Goal: Find specific page/section: Find specific page/section

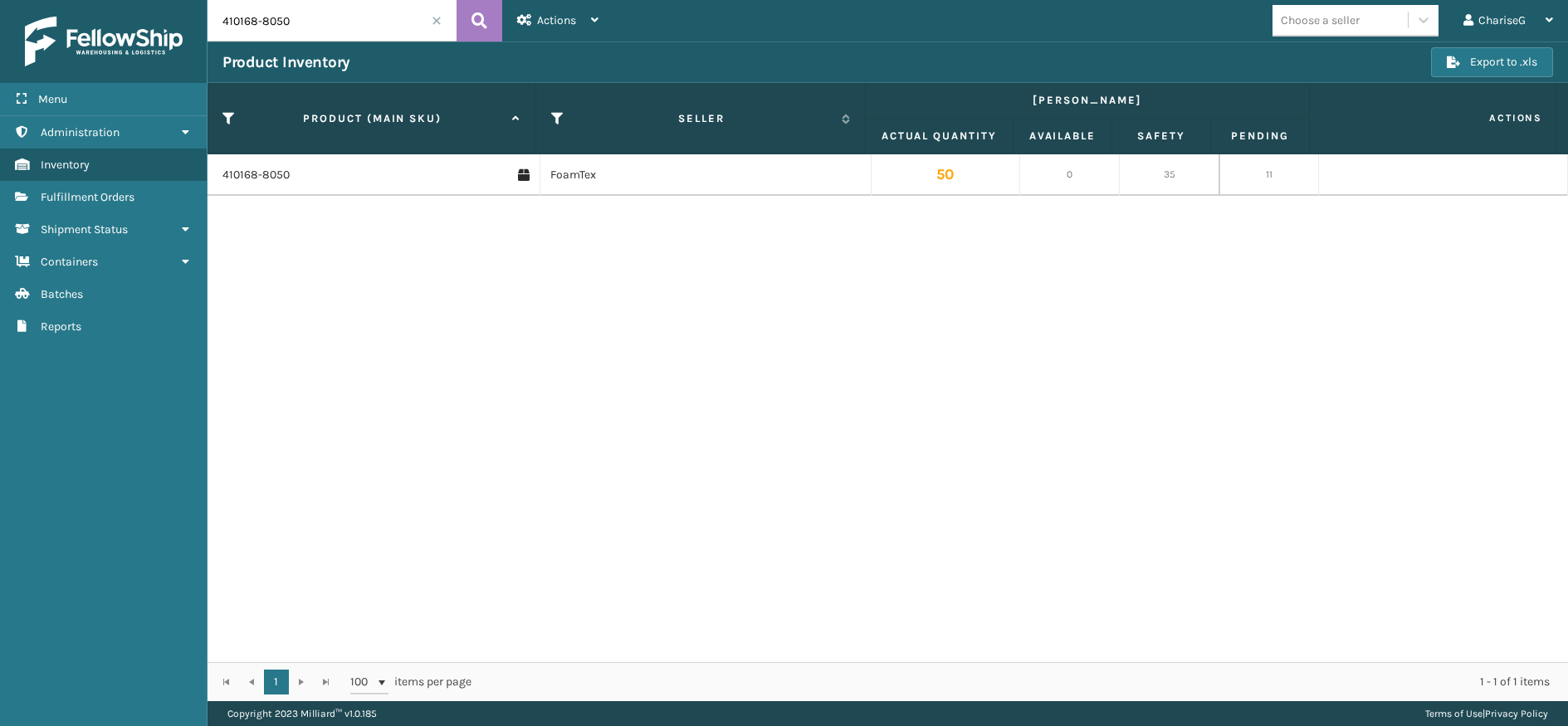
click at [593, 479] on div "410168-8050 FoamTex 50 0 35 11" at bounding box center [887, 408] width 1360 height 508
click at [108, 166] on link "Fulfillment Orders Inventory" at bounding box center [103, 164] width 206 height 32
click at [864, 493] on div "410168-8050 FoamTex 50 0 35 11" at bounding box center [887, 408] width 1360 height 508
click at [438, 21] on span at bounding box center [436, 20] width 10 height 10
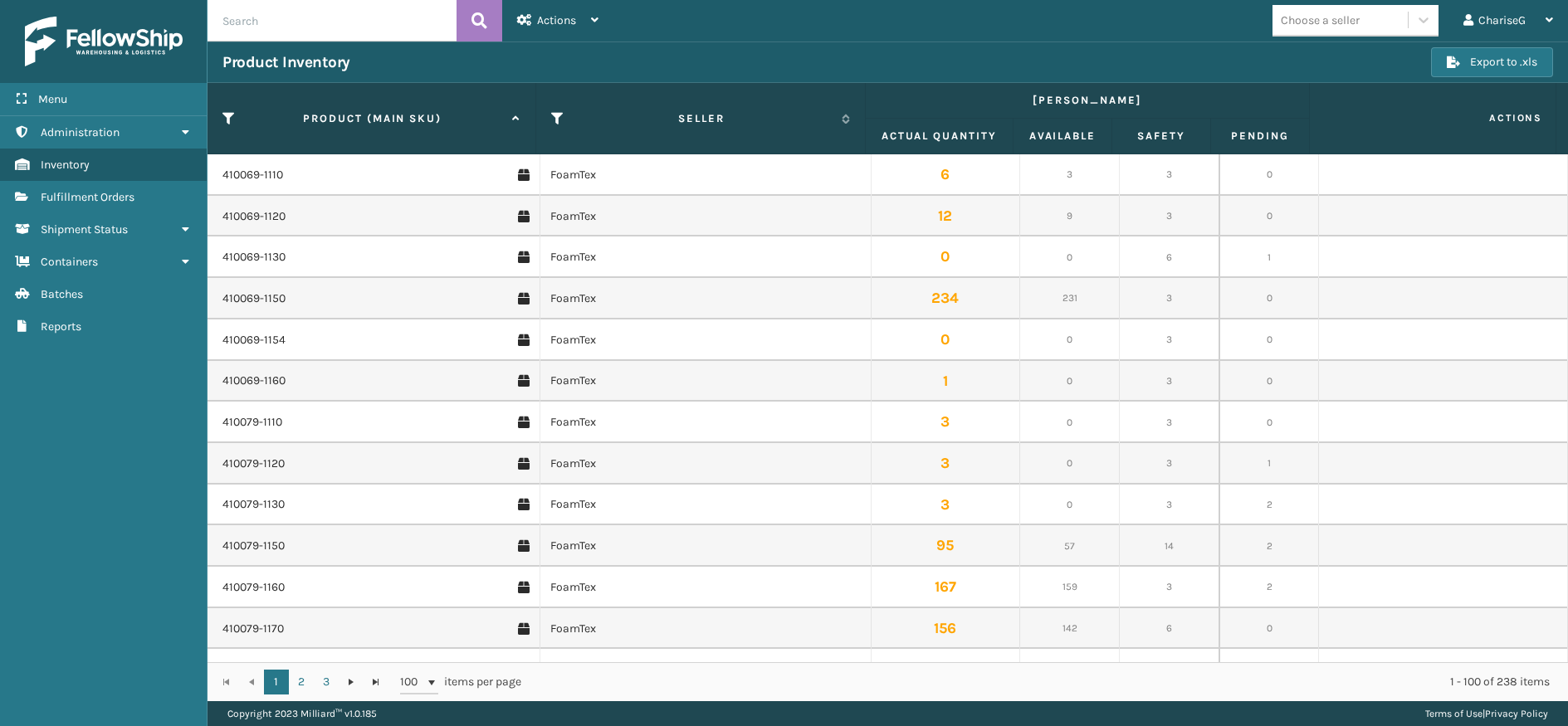
click at [849, 54] on div "Product Inventory" at bounding box center [827, 62] width 1209 height 20
